Goal: Information Seeking & Learning: Find specific fact

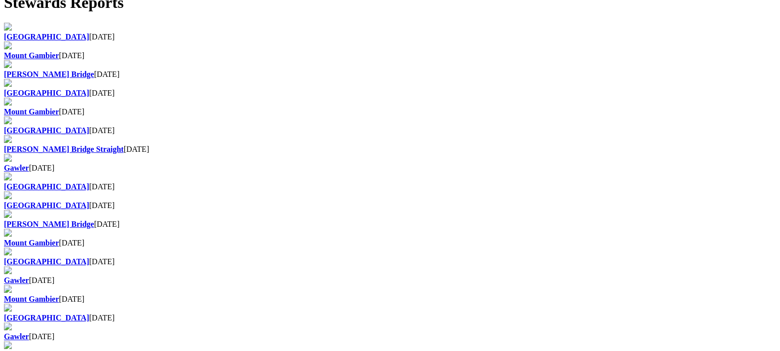
scroll to position [555, 0]
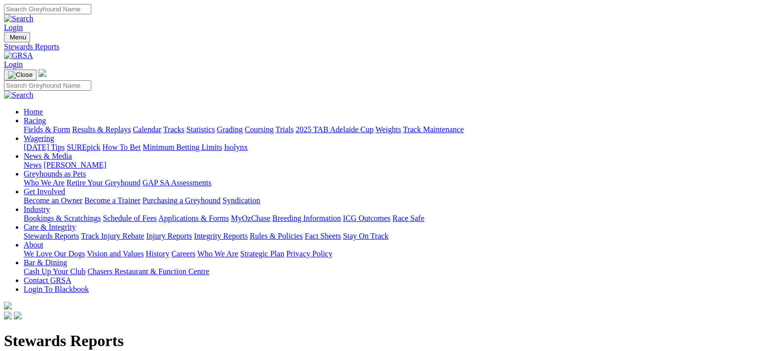
scroll to position [555, 0]
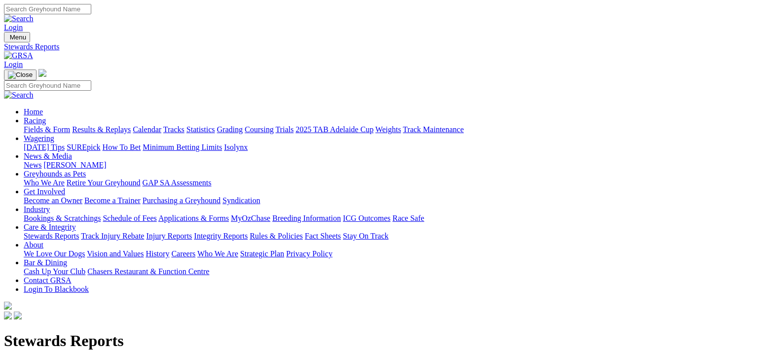
scroll to position [493, 0]
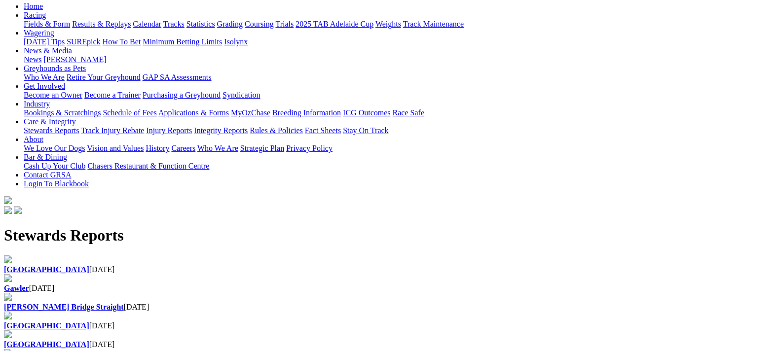
scroll to position [185, 0]
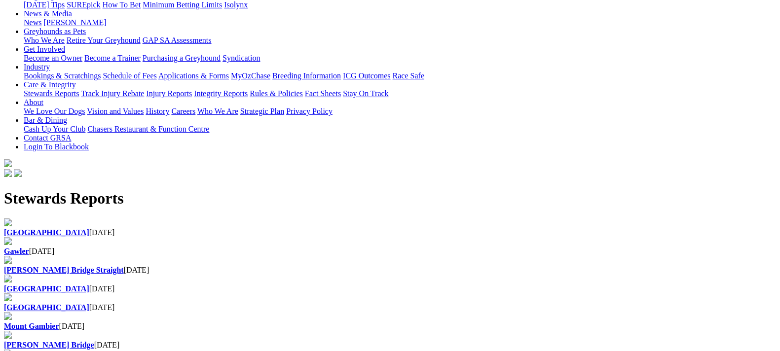
scroll to position [123, 0]
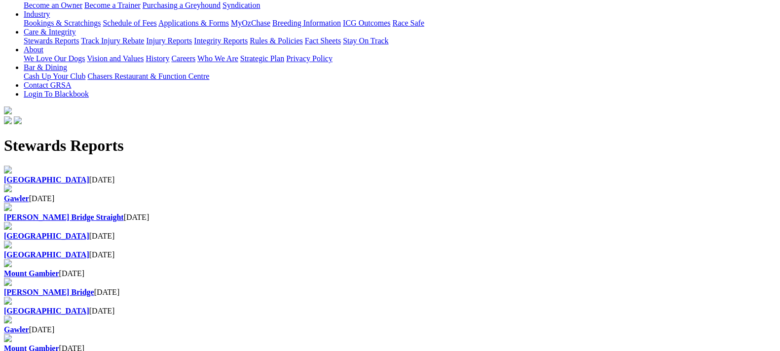
scroll to position [185, 0]
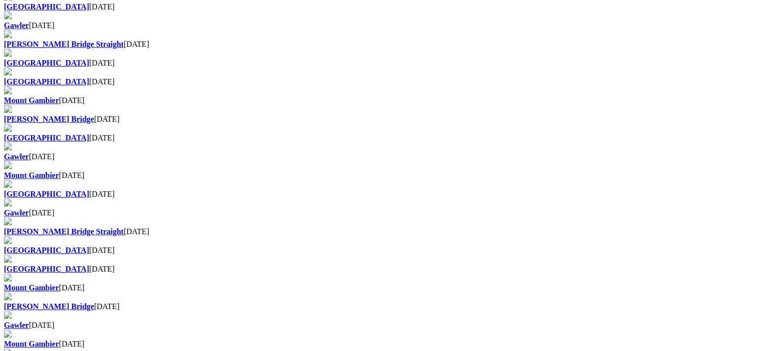
scroll to position [616, 0]
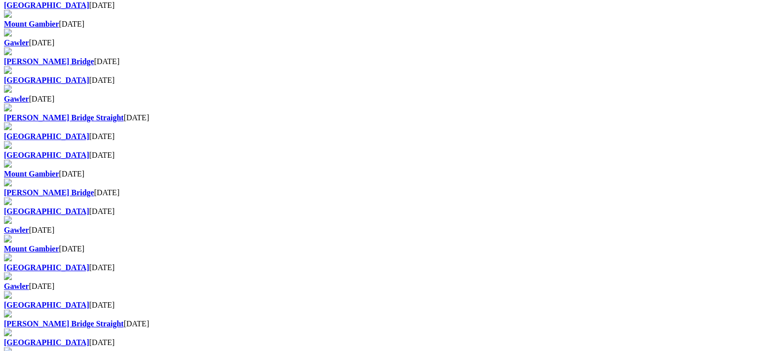
scroll to position [616, 0]
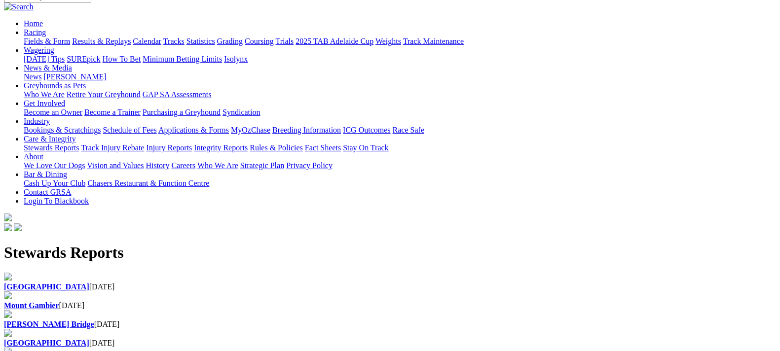
scroll to position [61, 0]
